Goal: Transaction & Acquisition: Subscribe to service/newsletter

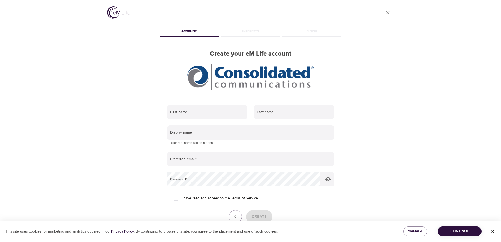
scroll to position [26, 0]
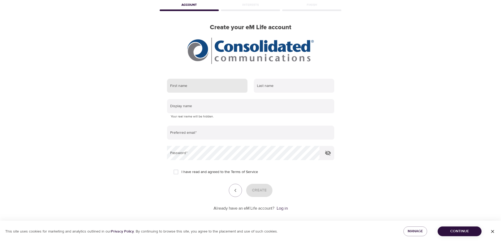
click at [182, 85] on input "text" at bounding box center [207, 86] width 80 height 14
type input "[PERSON_NAME]"
type input "[EMAIL_ADDRESS][DOMAIN_NAME]"
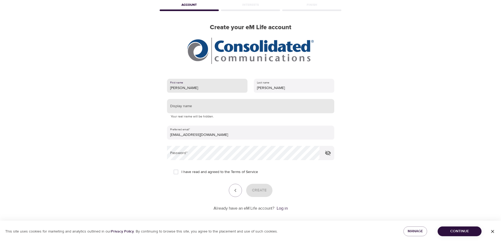
click at [197, 105] on input "text" at bounding box center [250, 106] width 167 height 14
type input "NancyDee"
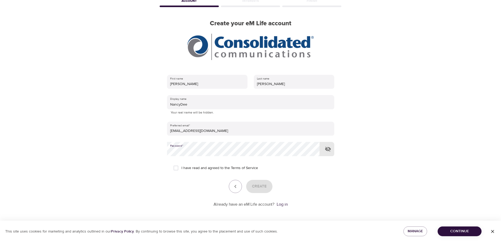
scroll to position [31, 0]
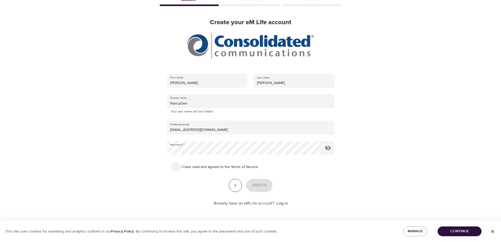
drag, startPoint x: 176, startPoint y: 166, endPoint x: 232, endPoint y: 183, distance: 58.3
click at [178, 166] on input "I have read and agreed to the Terms of Service" at bounding box center [175, 166] width 11 height 11
checkbox input "true"
click at [258, 184] on span "Create" at bounding box center [259, 185] width 15 height 7
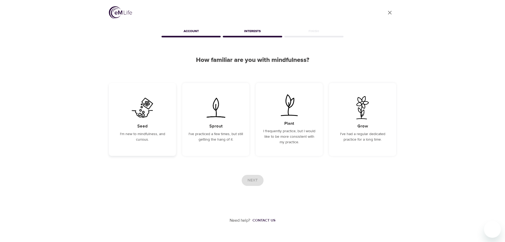
click at [141, 129] on div "Seed I'm new to mindfulness, and curious." at bounding box center [142, 119] width 67 height 73
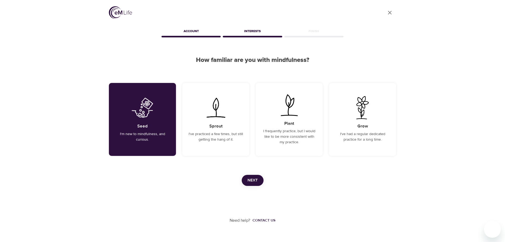
click at [255, 180] on span "Next" at bounding box center [252, 180] width 10 height 7
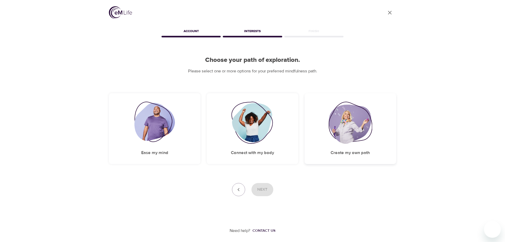
click at [348, 123] on img at bounding box center [350, 123] width 44 height 42
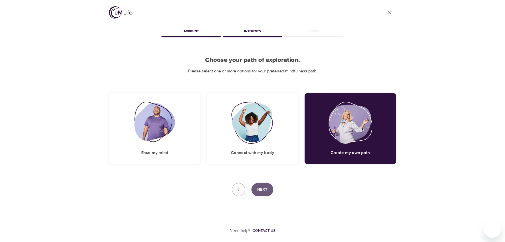
click at [266, 189] on span "Next" at bounding box center [262, 189] width 10 height 7
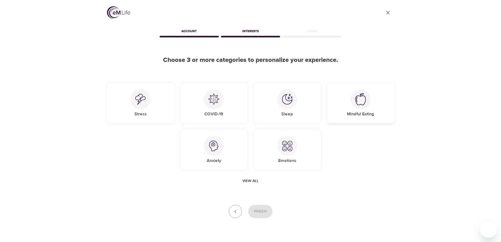
click at [359, 98] on img at bounding box center [360, 99] width 11 height 12
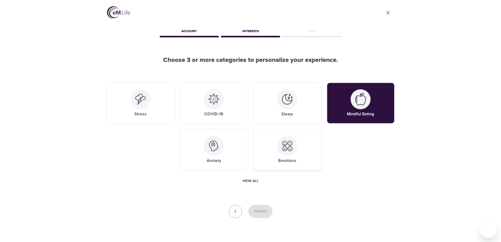
click at [285, 148] on img at bounding box center [287, 145] width 11 height 11
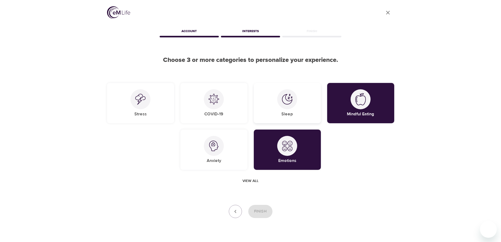
click at [284, 107] on div at bounding box center [287, 99] width 20 height 20
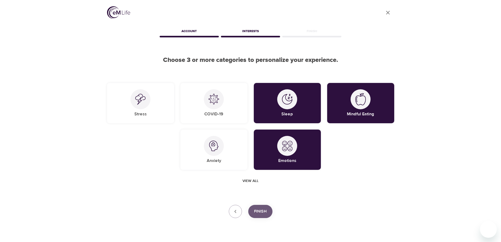
click at [263, 213] on span "Finish" at bounding box center [260, 211] width 13 height 7
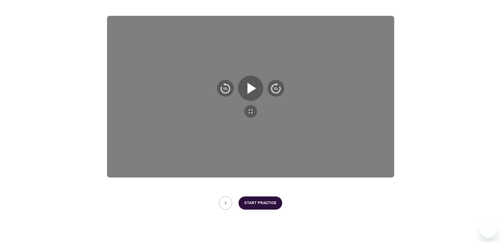
scroll to position [83, 0]
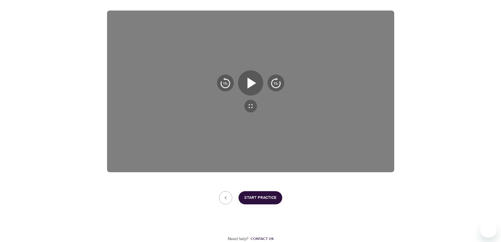
click at [265, 198] on span "Start Practice" at bounding box center [260, 197] width 32 height 7
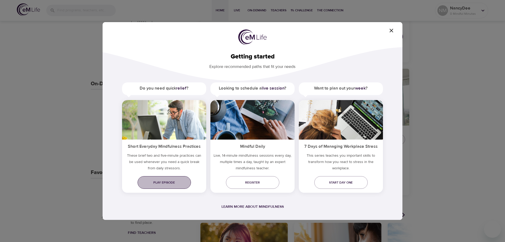
click at [165, 182] on span "Play episode" at bounding box center [164, 183] width 45 height 6
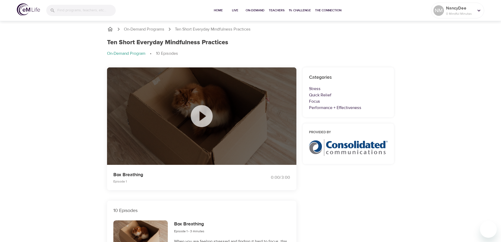
click at [196, 117] on icon at bounding box center [202, 116] width 22 height 22
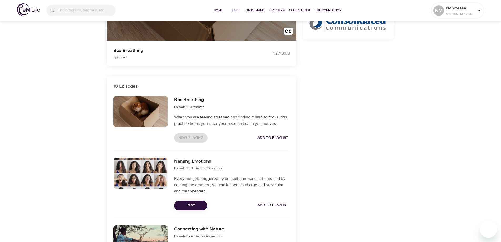
scroll to position [53, 0]
